Goal: Task Accomplishment & Management: Complete application form

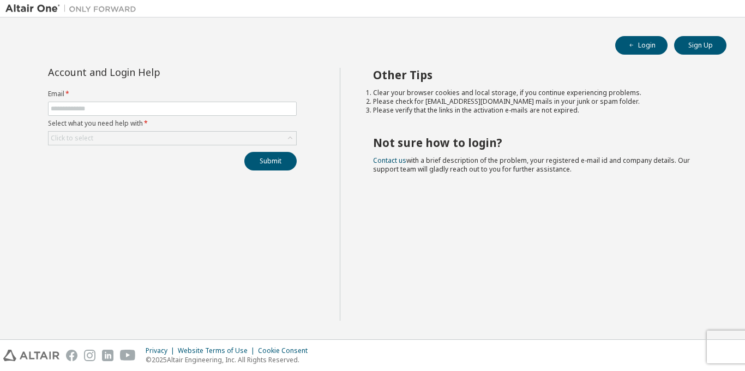
click at [266, 102] on span at bounding box center [172, 109] width 249 height 14
click at [82, 113] on span at bounding box center [172, 109] width 249 height 14
click at [89, 110] on input "text" at bounding box center [172, 108] width 243 height 9
type input "**********"
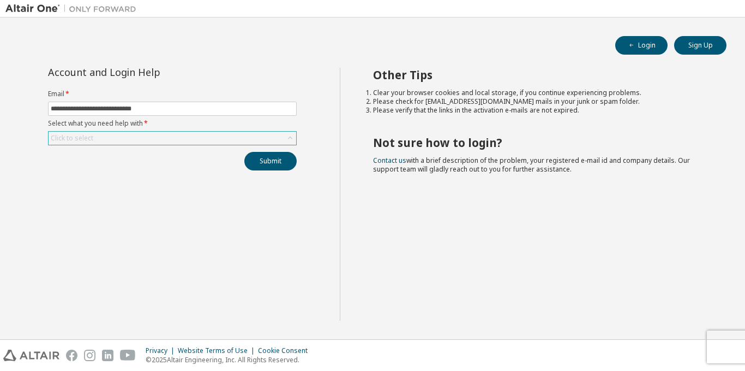
click at [124, 138] on div "Click to select" at bounding box center [173, 138] width 248 height 13
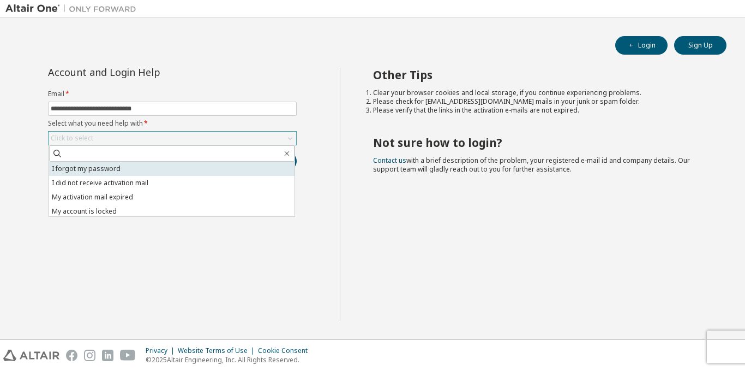
click at [122, 169] on li "I forgot my password" at bounding box center [172, 169] width 246 height 14
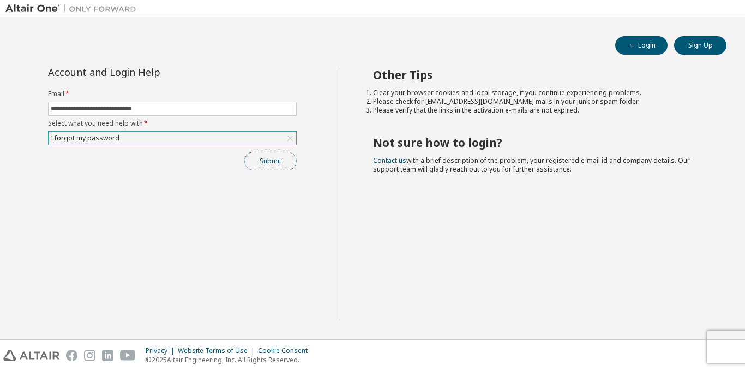
click at [281, 160] on button "Submit" at bounding box center [270, 161] width 52 height 19
click at [289, 159] on button "Submit" at bounding box center [270, 161] width 52 height 19
